Goal: Task Accomplishment & Management: Use online tool/utility

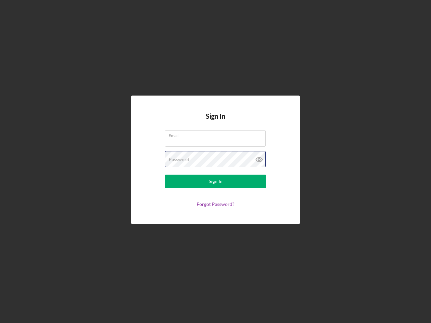
click at [215, 162] on div "Password" at bounding box center [215, 159] width 101 height 17
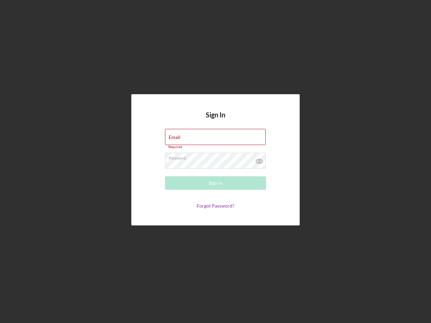
click at [259, 160] on icon at bounding box center [259, 161] width 17 height 17
